Goal: Task Accomplishment & Management: Manage account settings

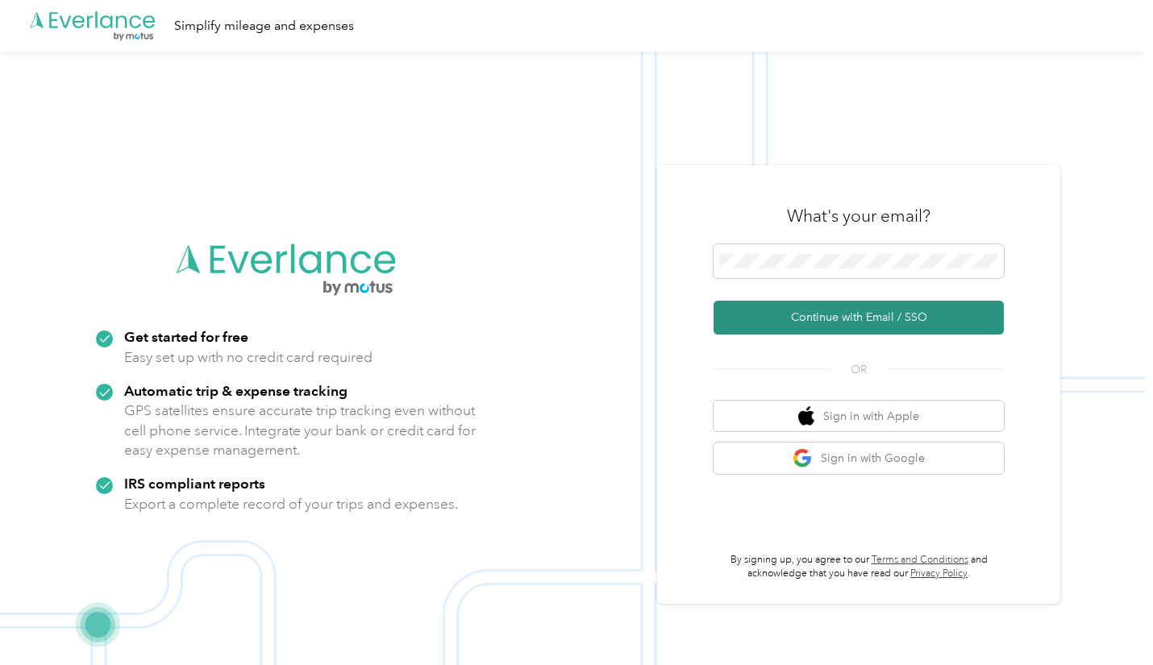
click at [832, 319] on button "Continue with Email / SSO" at bounding box center [859, 318] width 290 height 34
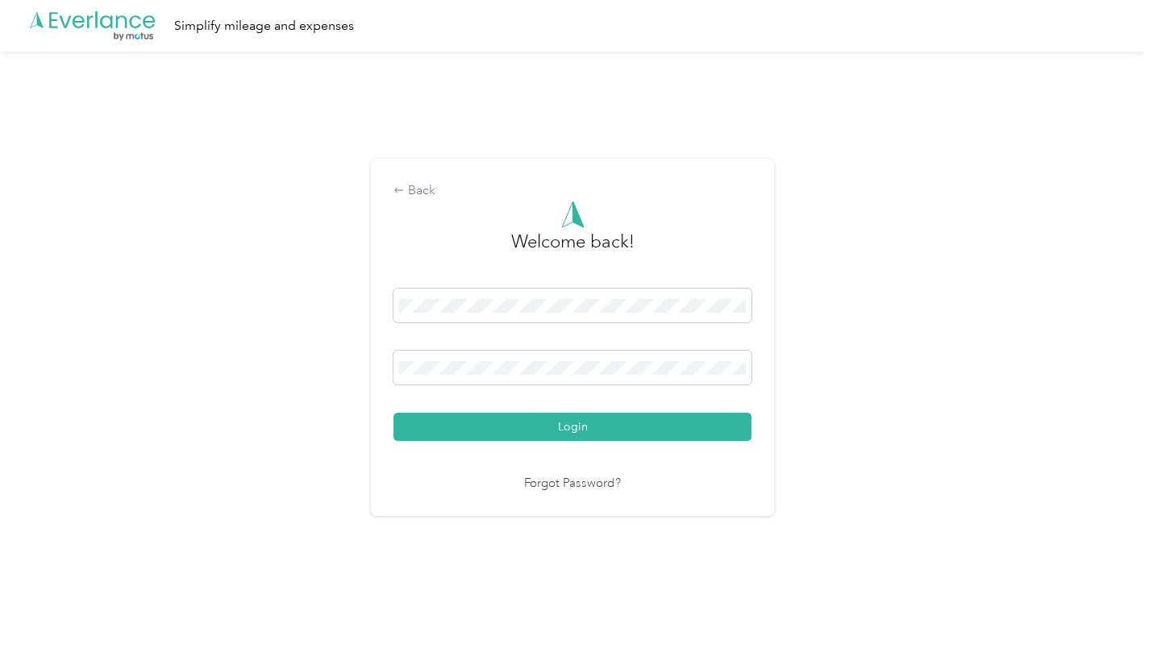
click at [566, 442] on div "Welcome back! Login Forgot Password?" at bounding box center [573, 347] width 358 height 293
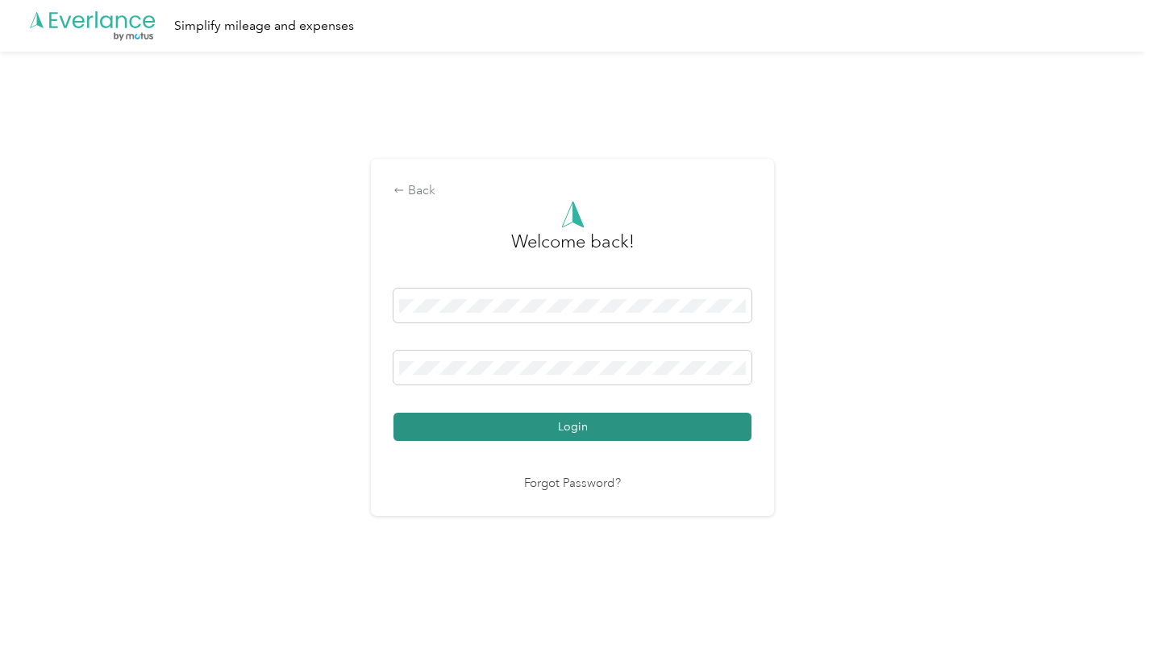
click at [570, 432] on button "Login" at bounding box center [573, 427] width 358 height 28
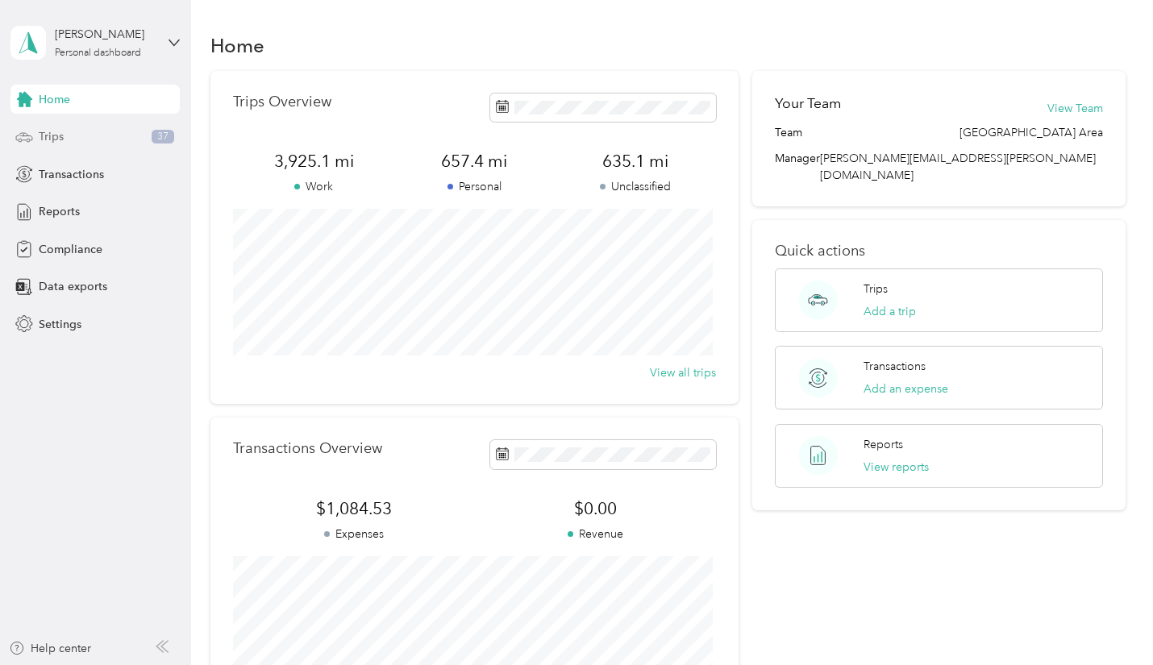
click at [94, 135] on div "Trips 37" at bounding box center [94, 137] width 169 height 29
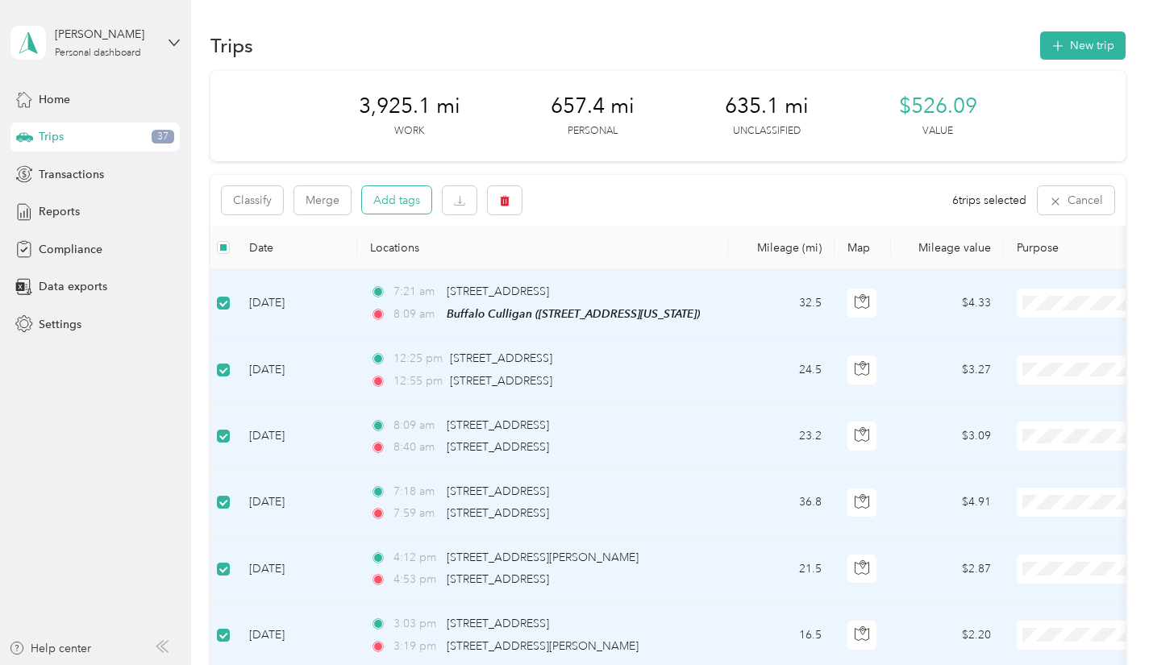
click at [390, 203] on button "Add tags" at bounding box center [396, 199] width 69 height 27
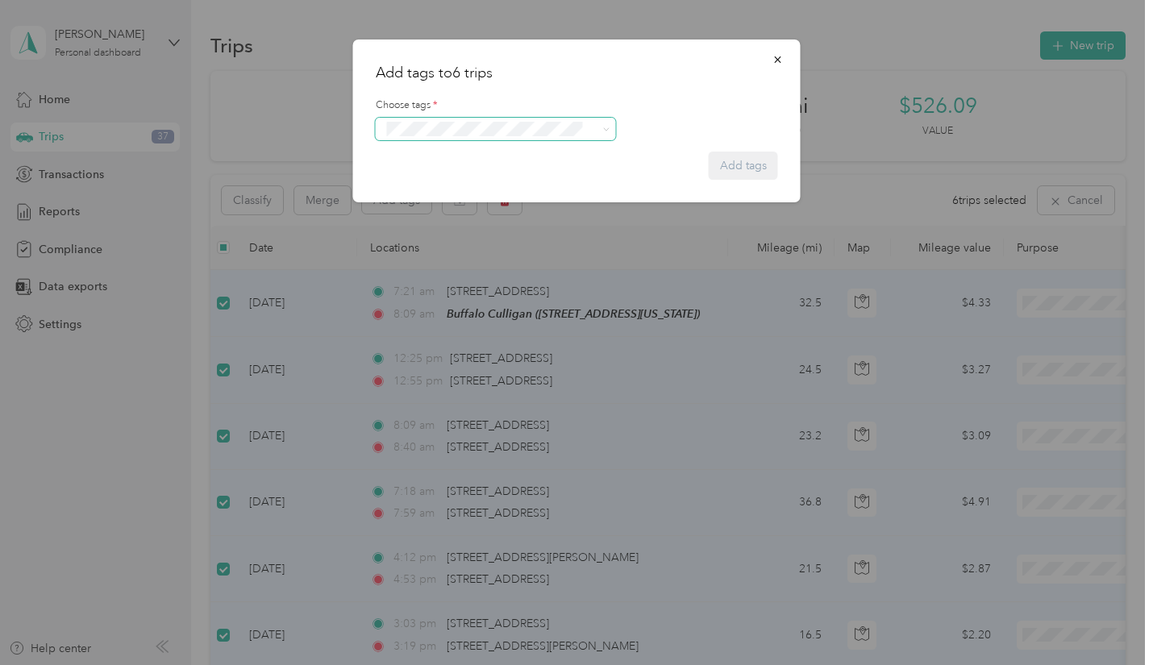
click at [592, 130] on span at bounding box center [496, 129] width 240 height 23
click at [606, 132] on icon at bounding box center [605, 129] width 7 height 7
click at [782, 56] on icon "button" at bounding box center [778, 59] width 11 height 11
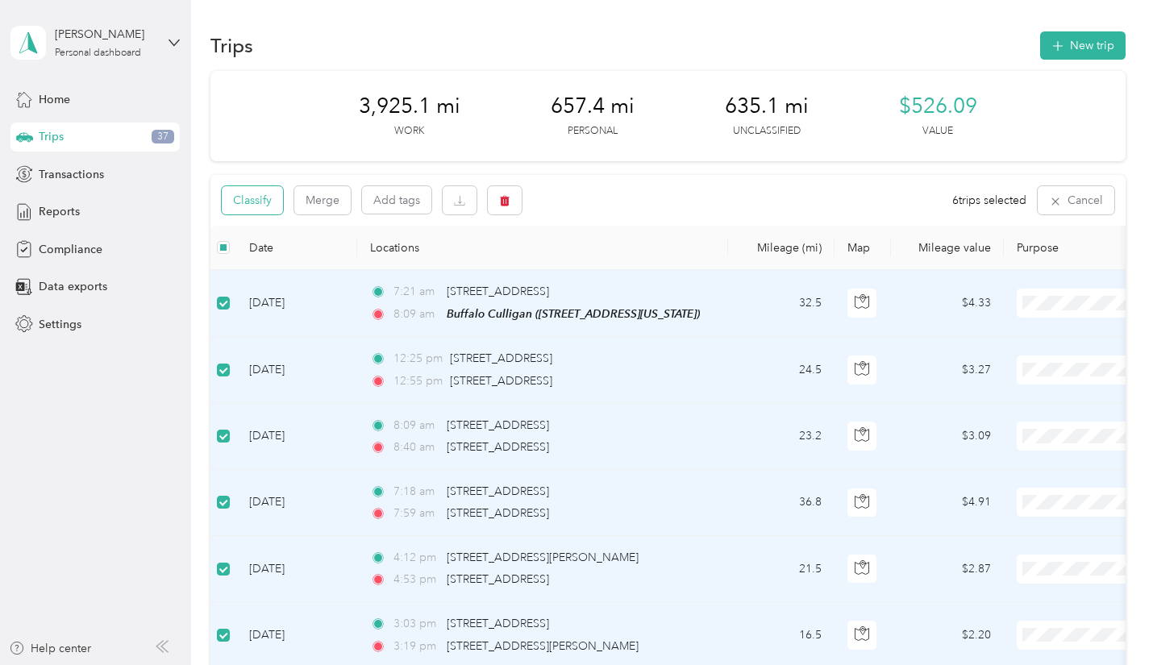
click at [250, 199] on button "Classify" at bounding box center [252, 200] width 61 height 28
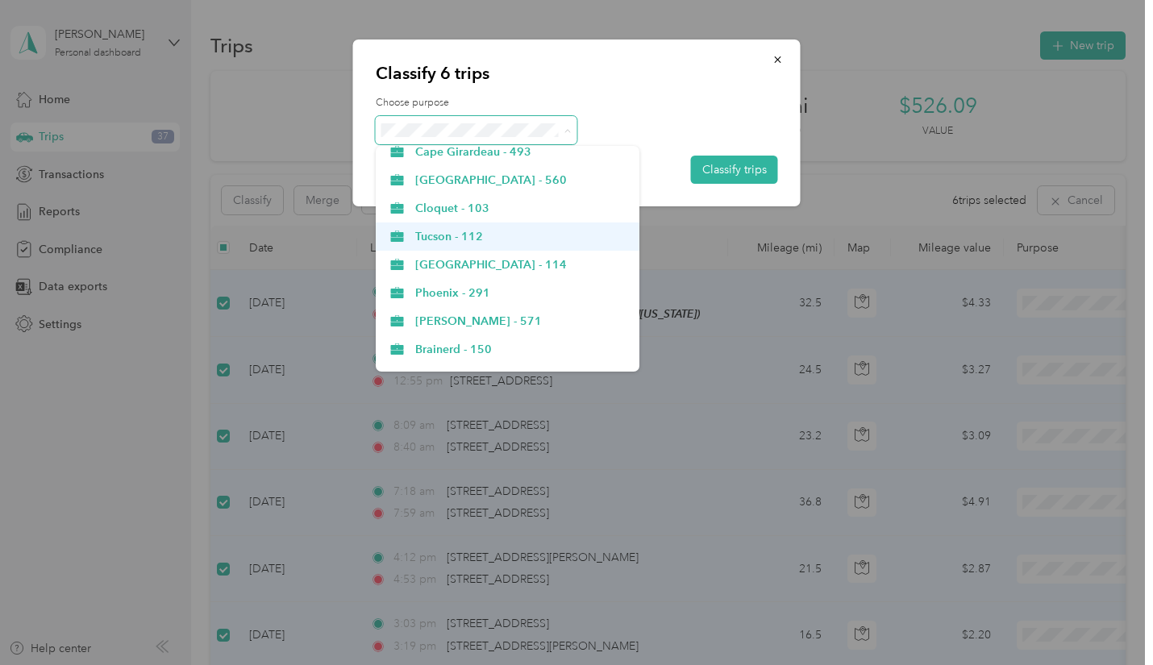
scroll to position [484, 0]
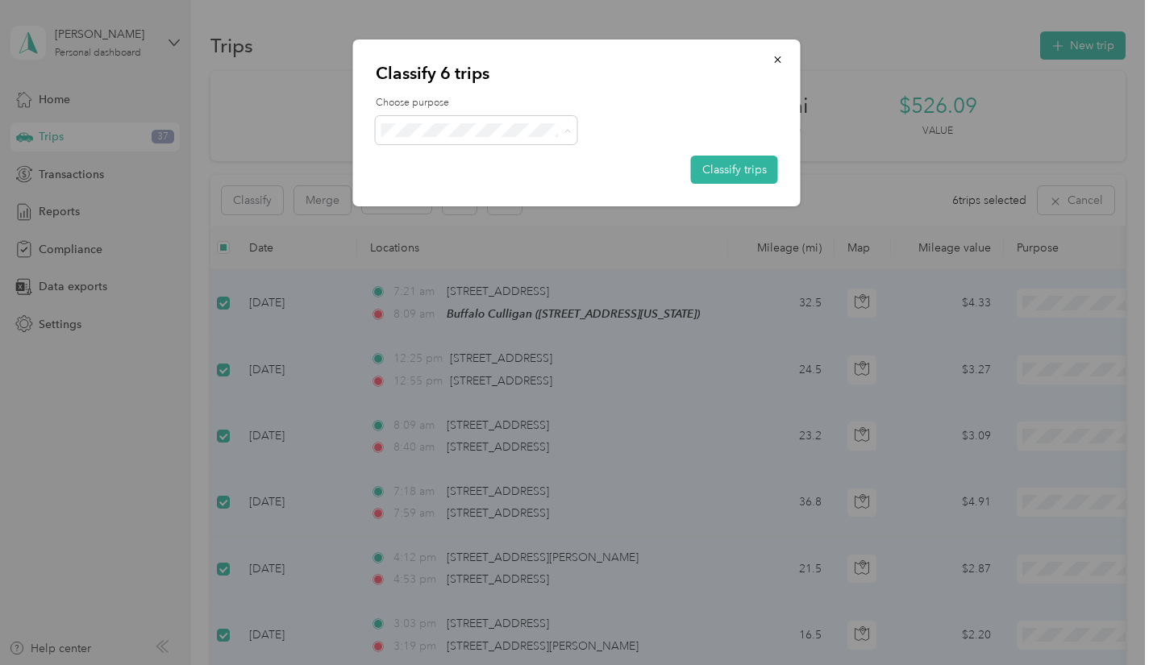
click at [473, 299] on span "Buffalo - 173" at bounding box center [521, 297] width 213 height 17
click at [712, 174] on button "Classify trips" at bounding box center [734, 170] width 87 height 28
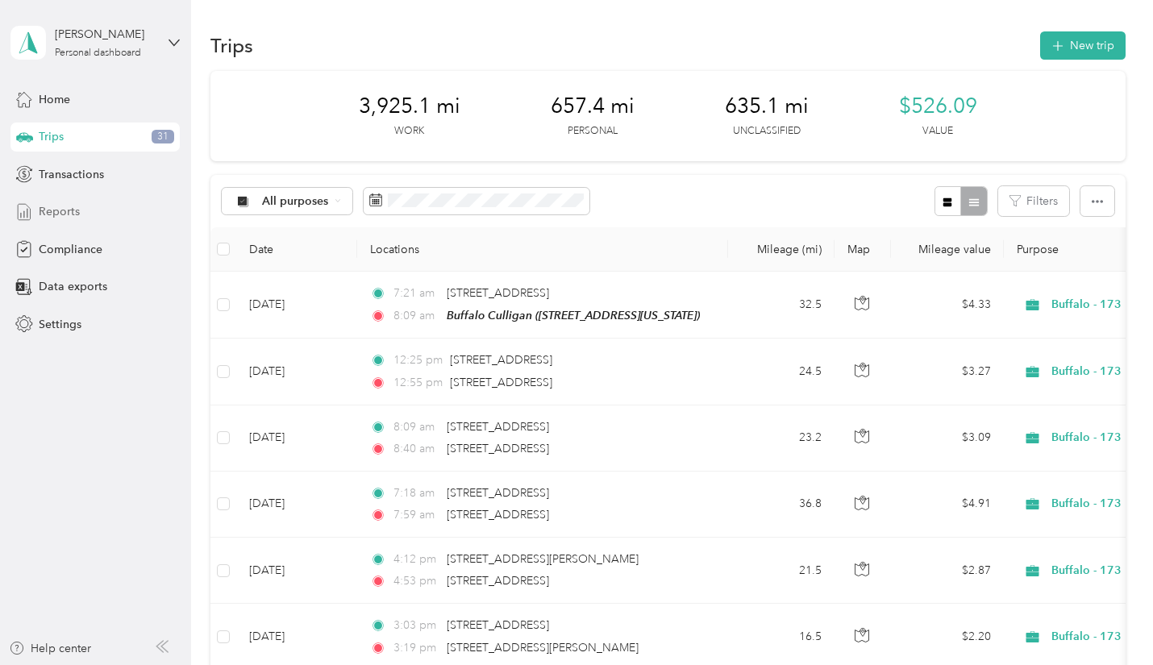
click at [64, 217] on span "Reports" at bounding box center [59, 211] width 41 height 17
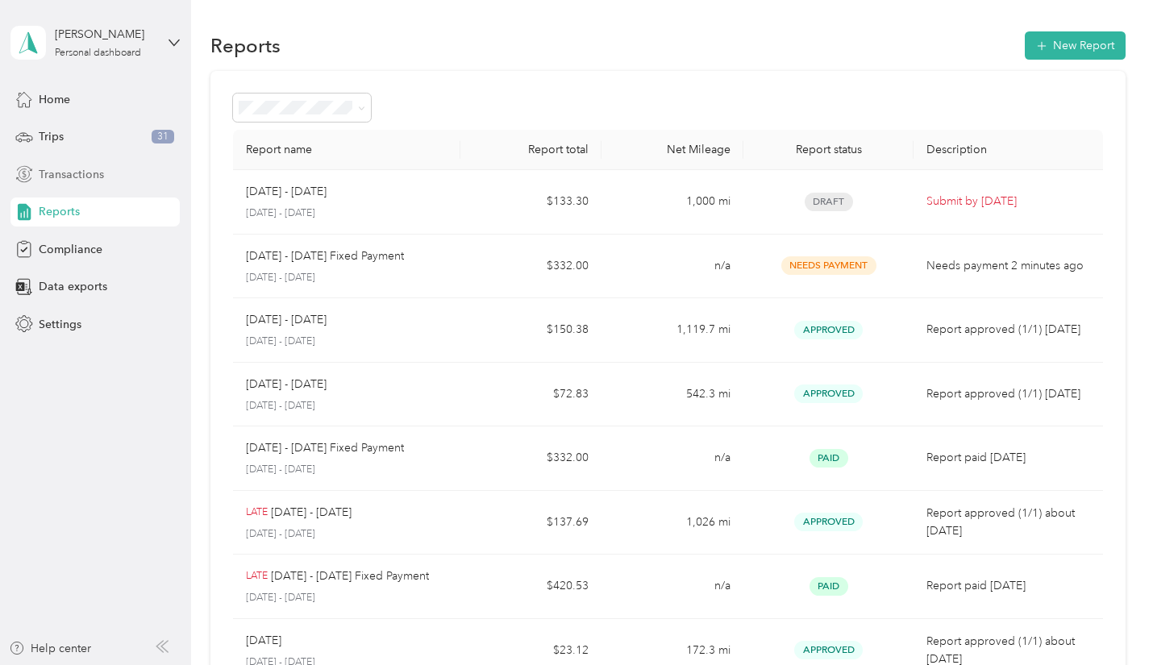
click at [98, 171] on span "Transactions" at bounding box center [71, 174] width 65 height 17
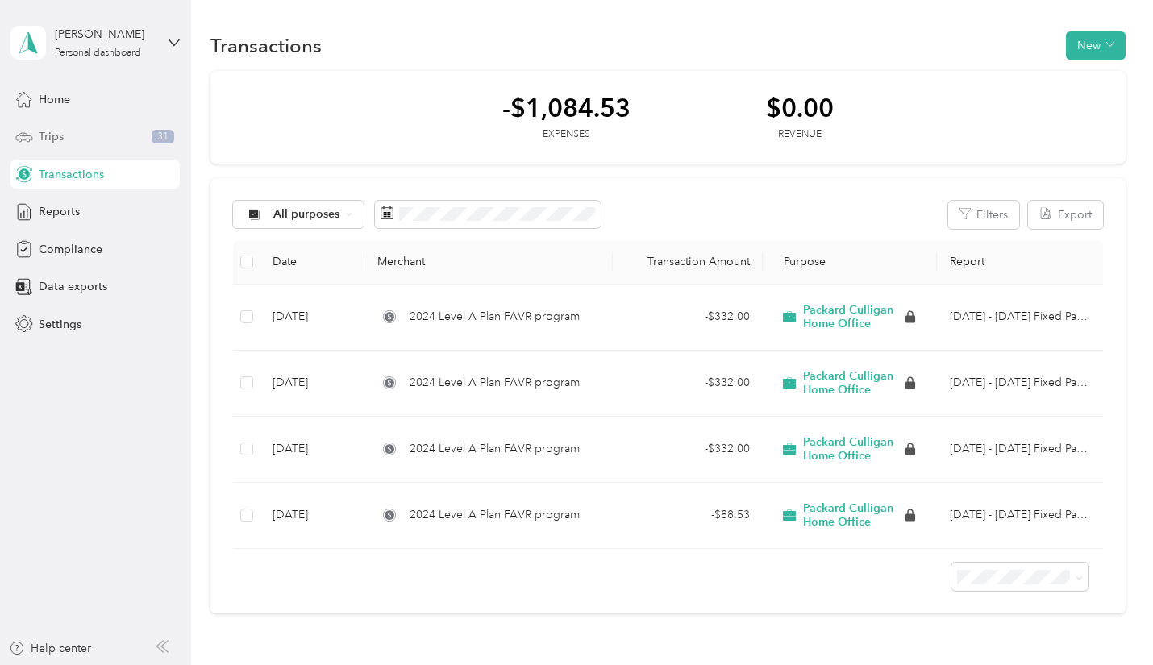
click at [69, 135] on div "Trips 31" at bounding box center [94, 137] width 169 height 29
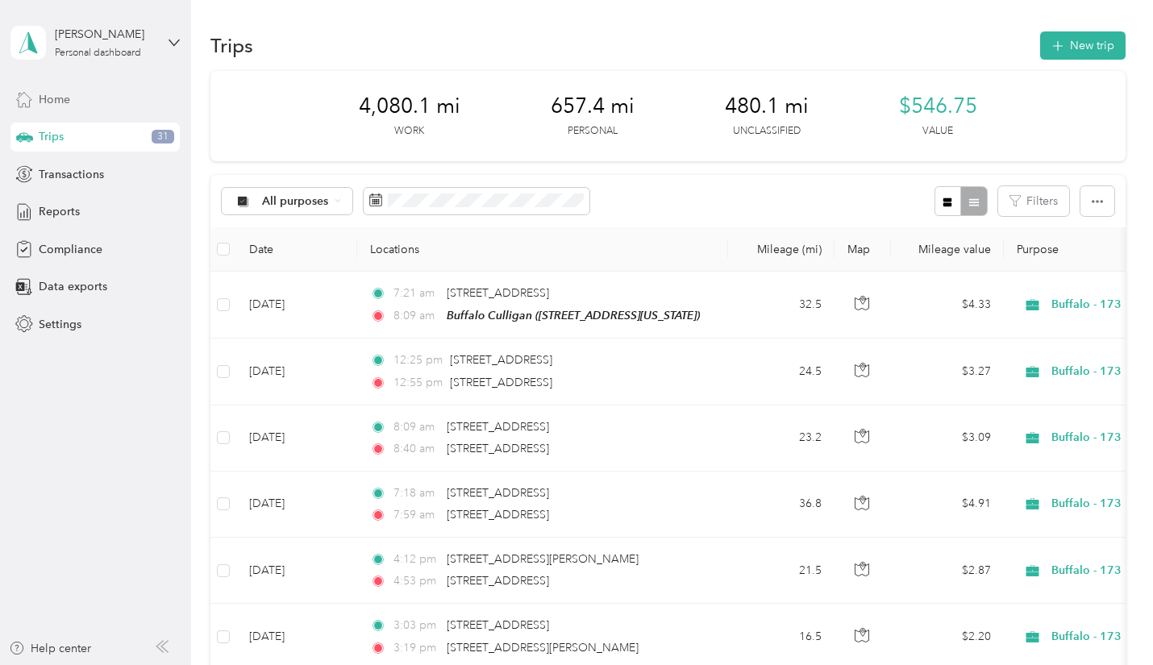
click at [79, 98] on div "Home" at bounding box center [94, 99] width 169 height 29
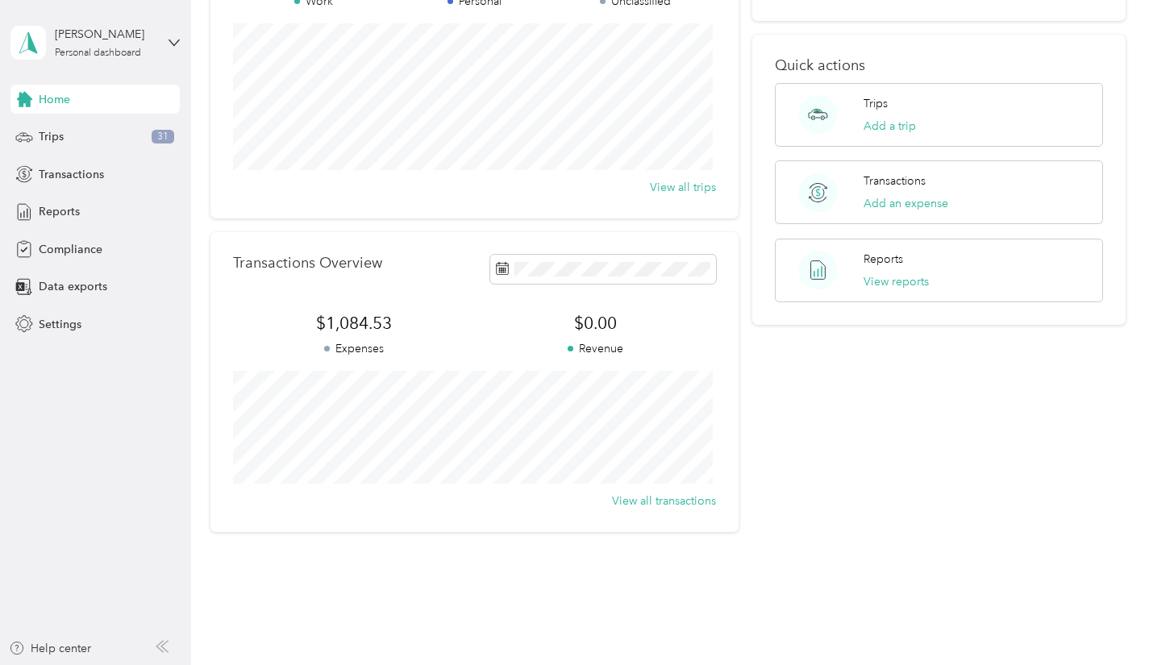
scroll to position [219, 0]
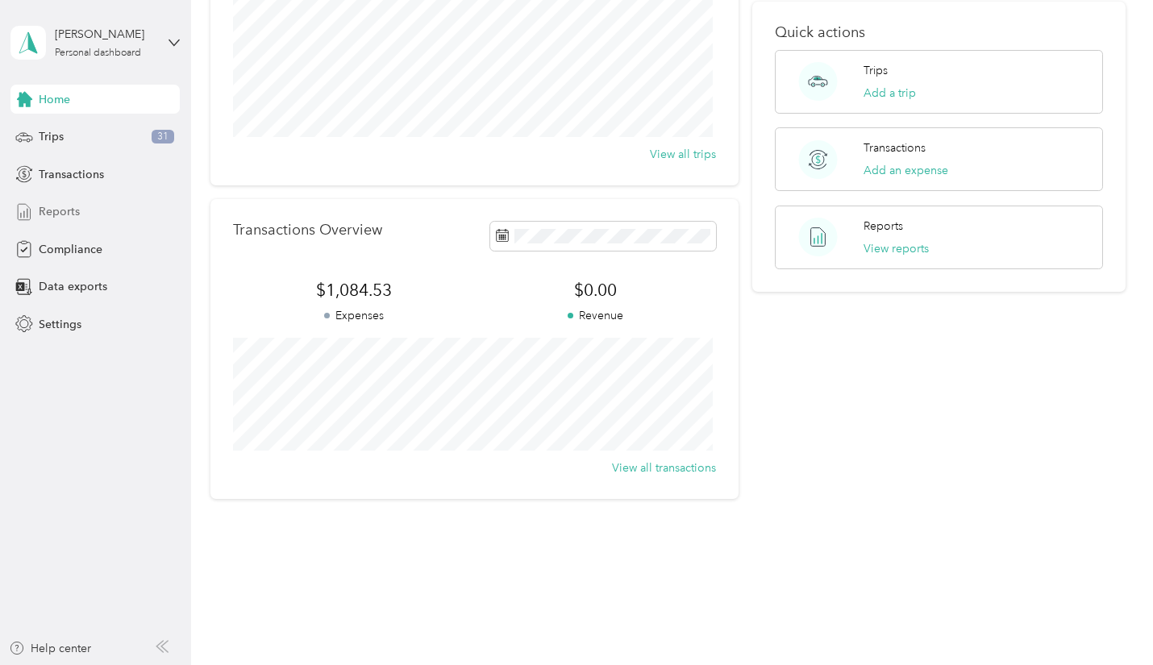
click at [67, 213] on span "Reports" at bounding box center [59, 211] width 41 height 17
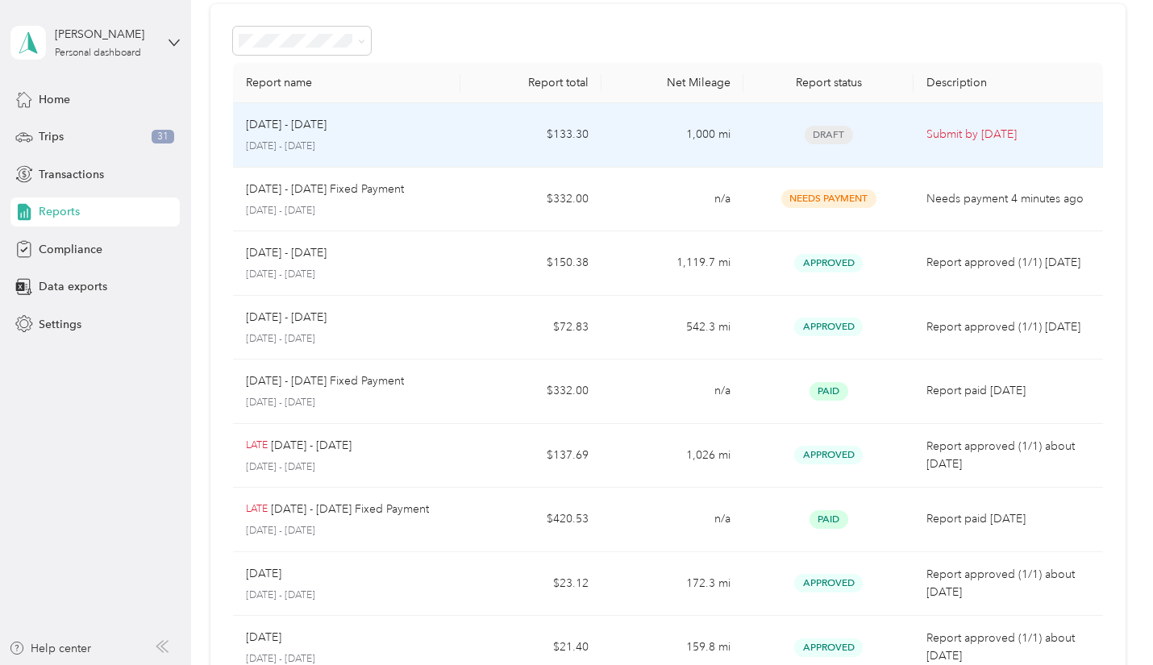
scroll to position [57, 0]
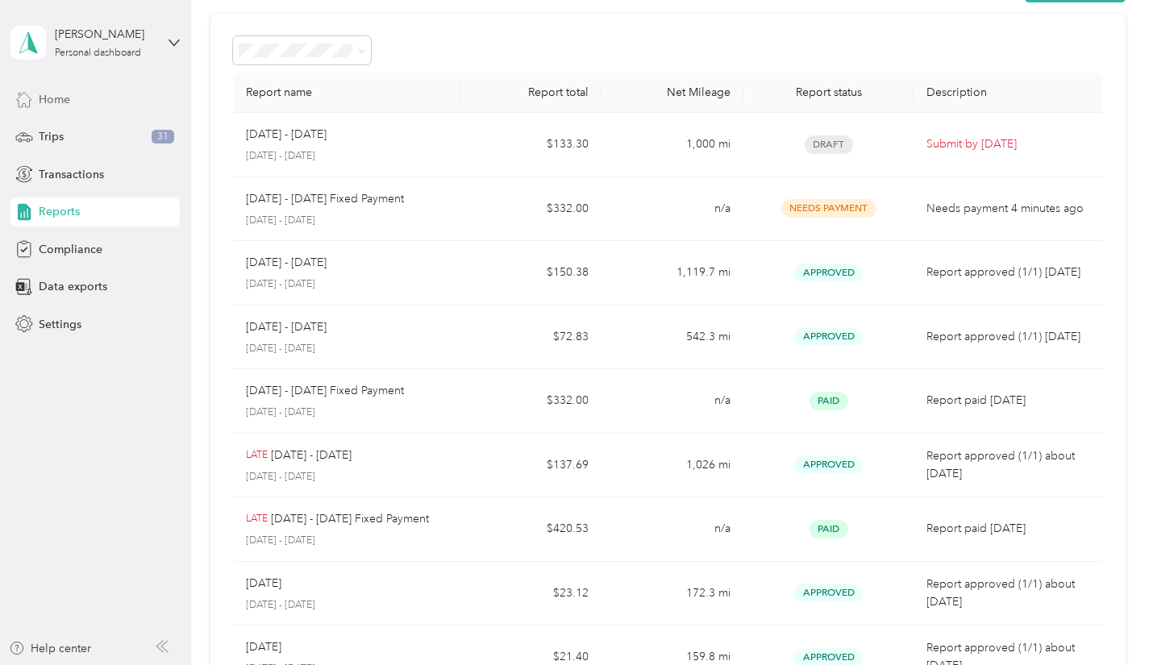
click at [64, 99] on span "Home" at bounding box center [54, 99] width 31 height 17
